Goal: Answer question/provide support

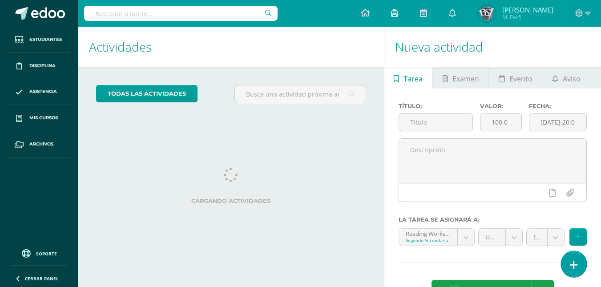
click at [580, 262] on link at bounding box center [573, 264] width 25 height 26
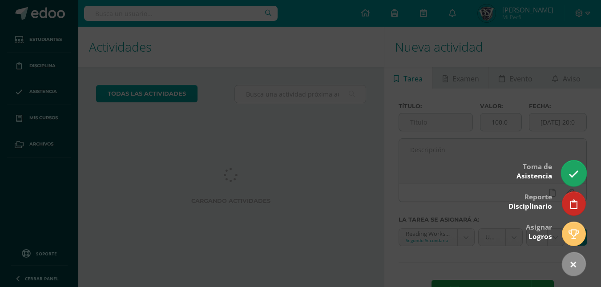
click at [571, 181] on link at bounding box center [573, 173] width 25 height 26
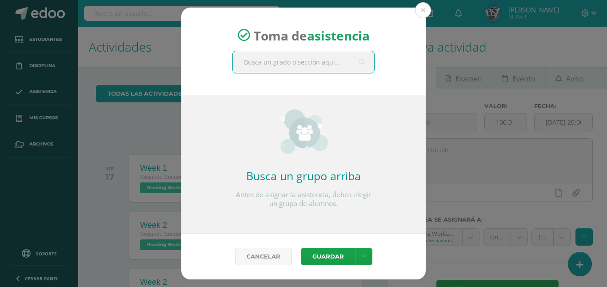
click at [330, 63] on input "text" at bounding box center [303, 62] width 141 height 22
type input "segundo"
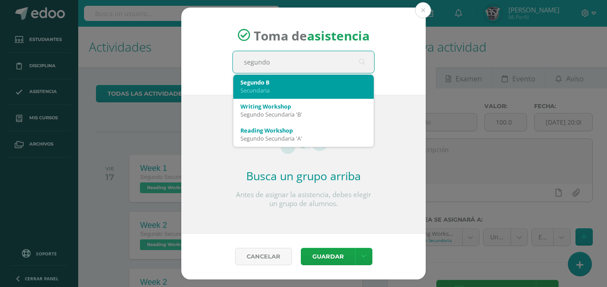
click at [280, 85] on div "Segundo B" at bounding box center [304, 82] width 126 height 8
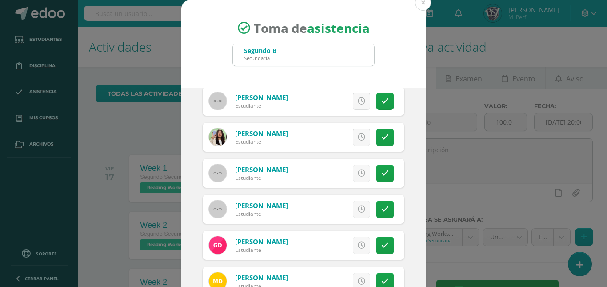
scroll to position [42, 0]
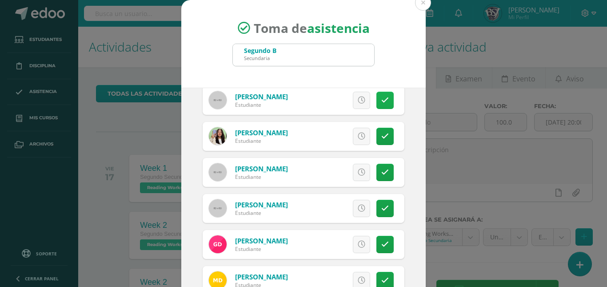
click at [377, 106] on link at bounding box center [385, 100] width 17 height 17
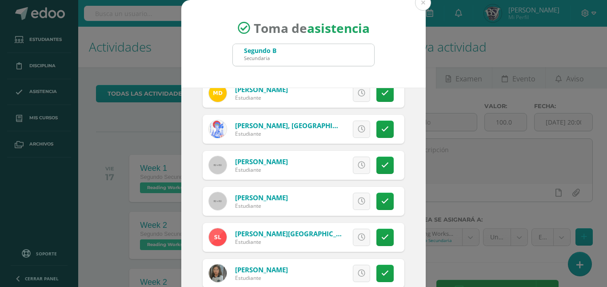
scroll to position [232, 0]
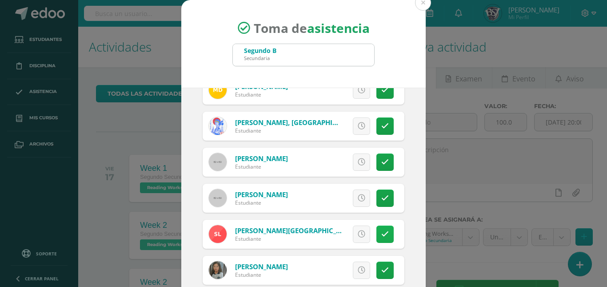
click at [381, 232] on icon at bounding box center [385, 234] width 8 height 8
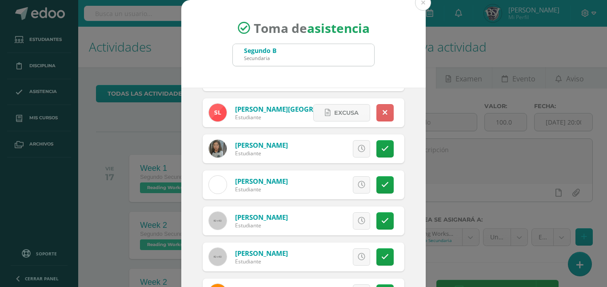
scroll to position [361, 0]
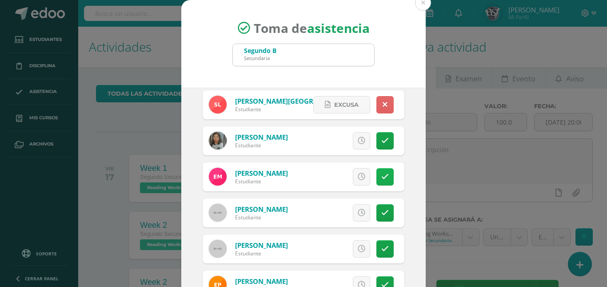
click at [381, 179] on icon at bounding box center [385, 177] width 8 height 8
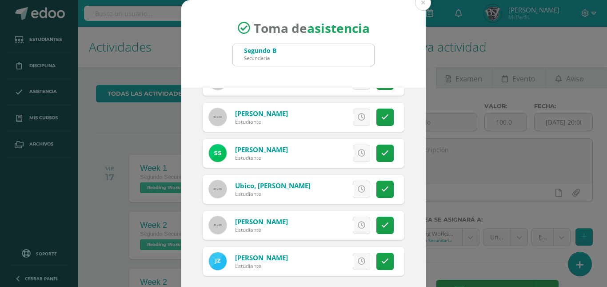
scroll to position [49, 0]
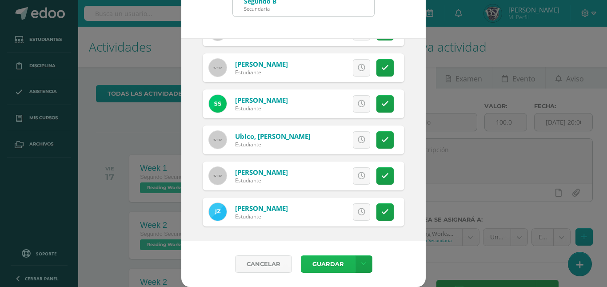
click at [317, 262] on button "Guardar" at bounding box center [328, 263] width 54 height 17
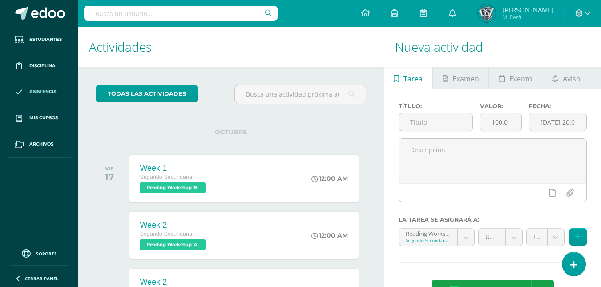
click at [29, 89] on span "Asistencia" at bounding box center [43, 91] width 28 height 7
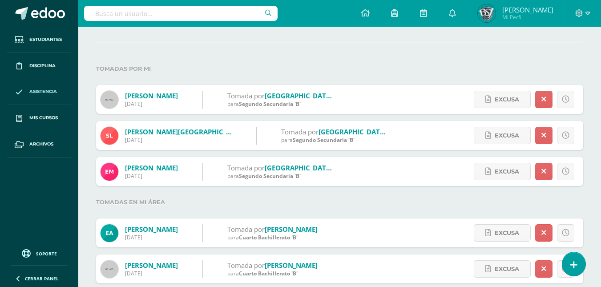
scroll to position [77, 0]
click at [546, 173] on link at bounding box center [543, 170] width 17 height 17
click at [561, 173] on link at bounding box center [565, 170] width 17 height 17
click at [465, 193] on label "Tomadas en mi área" at bounding box center [339, 202] width 487 height 18
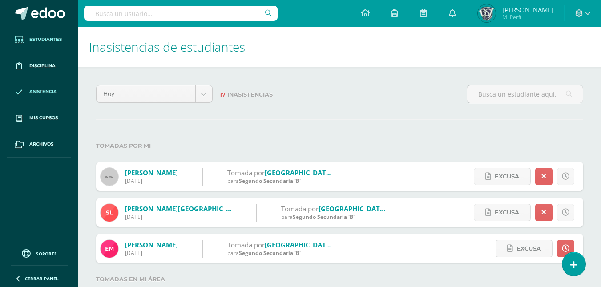
click at [36, 36] on span "Estudiantes" at bounding box center [45, 39] width 32 height 7
